Goal: Find specific page/section: Find specific page/section

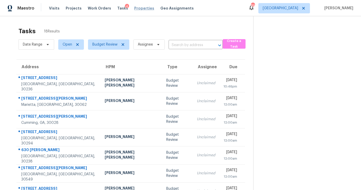
click at [137, 9] on span "Properties" at bounding box center [144, 8] width 20 height 5
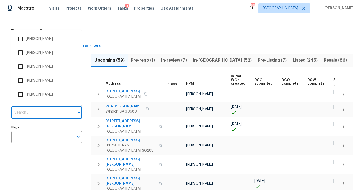
click at [34, 109] on input "Individuals" at bounding box center [42, 112] width 63 height 12
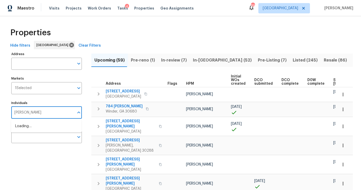
type input "[PERSON_NAME]"
click at [34, 132] on li "[PERSON_NAME]" at bounding box center [46, 128] width 62 height 11
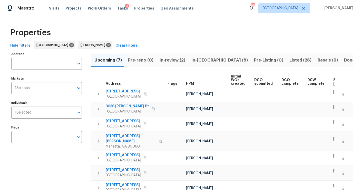
click at [318, 60] on span "Resale (9)" at bounding box center [328, 60] width 20 height 7
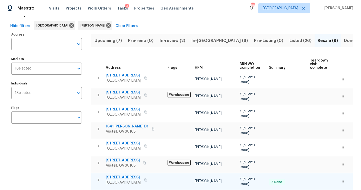
scroll to position [19, 0]
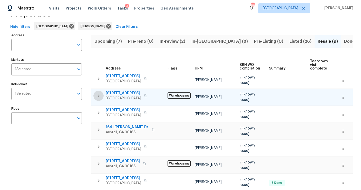
click at [97, 94] on icon "button" at bounding box center [99, 95] width 6 height 6
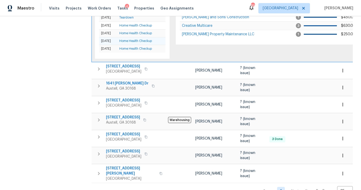
scroll to position [191, 0]
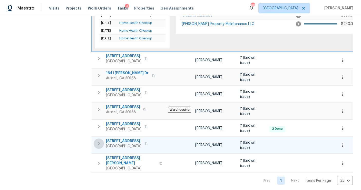
click at [99, 144] on icon "button" at bounding box center [99, 143] width 6 height 6
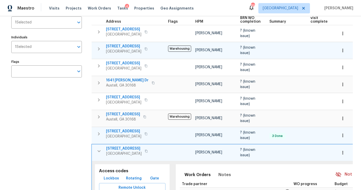
scroll to position [65, 0]
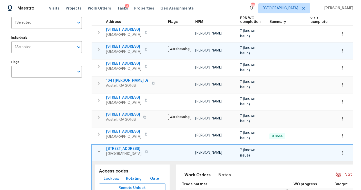
click at [147, 48] on button "button" at bounding box center [146, 48] width 6 height 7
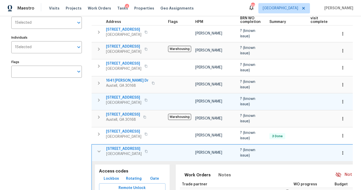
click at [99, 99] on icon "button" at bounding box center [99, 100] width 6 height 6
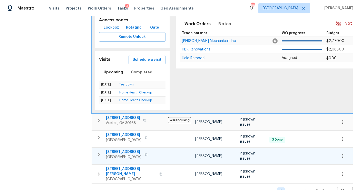
scroll to position [176, 0]
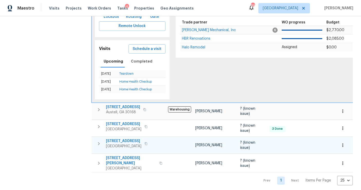
click at [97, 143] on icon "button" at bounding box center [99, 143] width 6 height 6
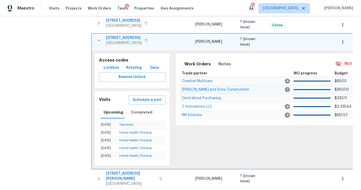
scroll to position [0, 0]
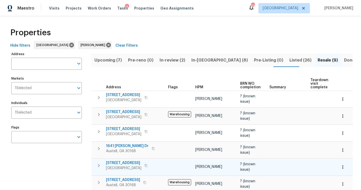
click at [197, 58] on span "In-[GEOGRAPHIC_DATA] (8)" at bounding box center [220, 60] width 57 height 7
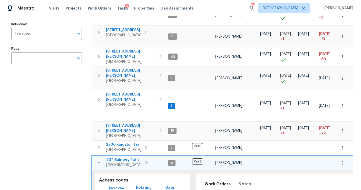
scroll to position [79, 0]
click at [96, 123] on button "button" at bounding box center [99, 130] width 10 height 15
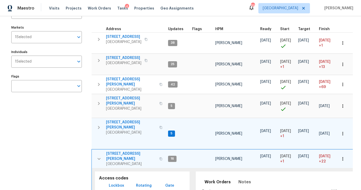
scroll to position [51, 0]
click at [95, 121] on td "[STREET_ADDRESS][PERSON_NAME]" at bounding box center [129, 126] width 75 height 18
click at [99, 124] on icon "button" at bounding box center [99, 127] width 6 height 6
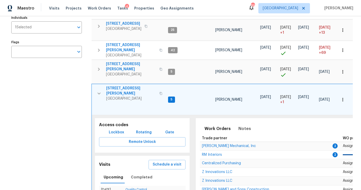
scroll to position [83, 0]
